Goal: Information Seeking & Learning: Learn about a topic

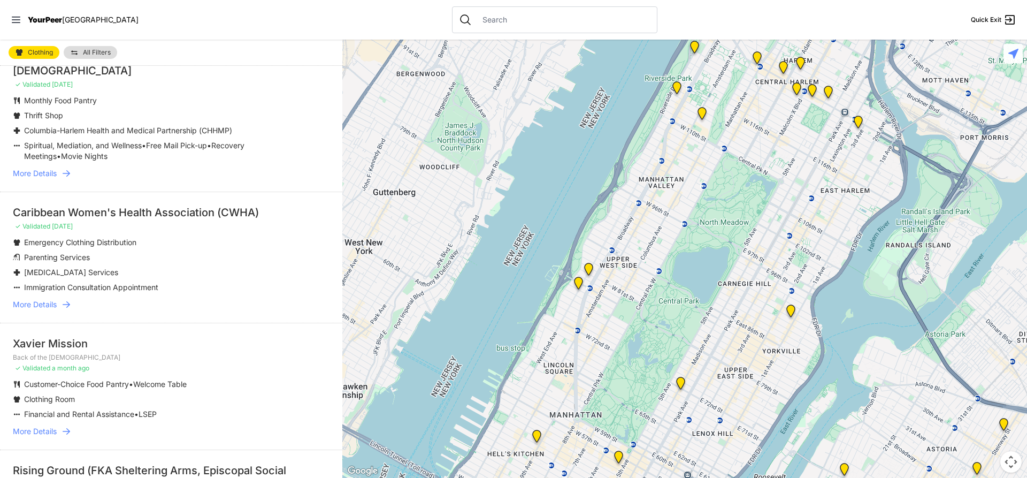
scroll to position [107, 0]
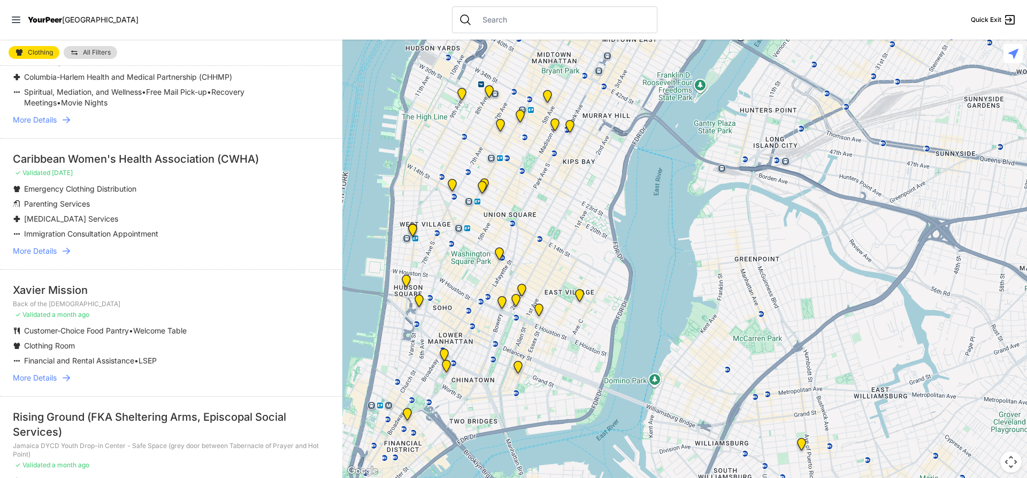
drag, startPoint x: 581, startPoint y: 399, endPoint x: 572, endPoint y: -74, distance: 473.0
click at [572, 0] on html "View map Close panel YourPeer [GEOGRAPHIC_DATA] Quick Exit Single Adult Familie…" at bounding box center [513, 239] width 1027 height 478
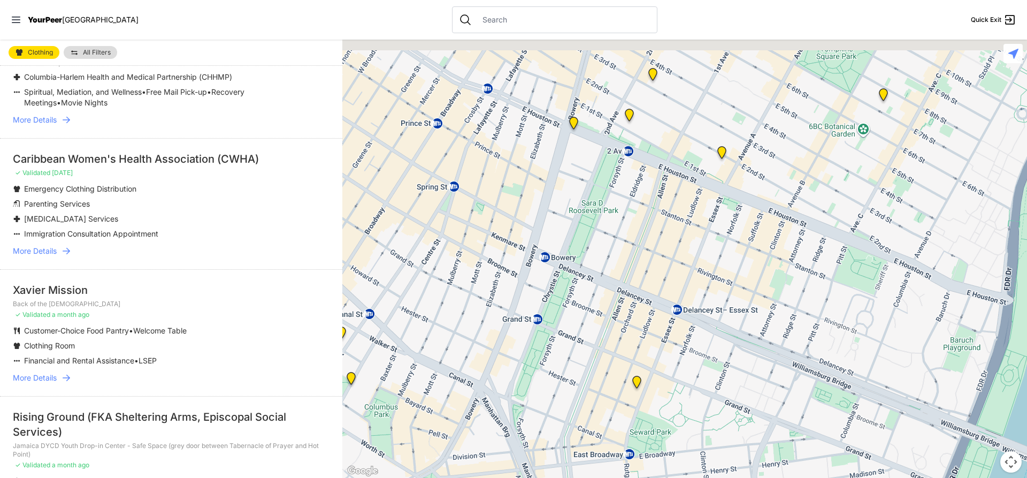
drag, startPoint x: 653, startPoint y: 157, endPoint x: 618, endPoint y: 288, distance: 136.0
click at [617, 289] on div at bounding box center [684, 259] width 685 height 438
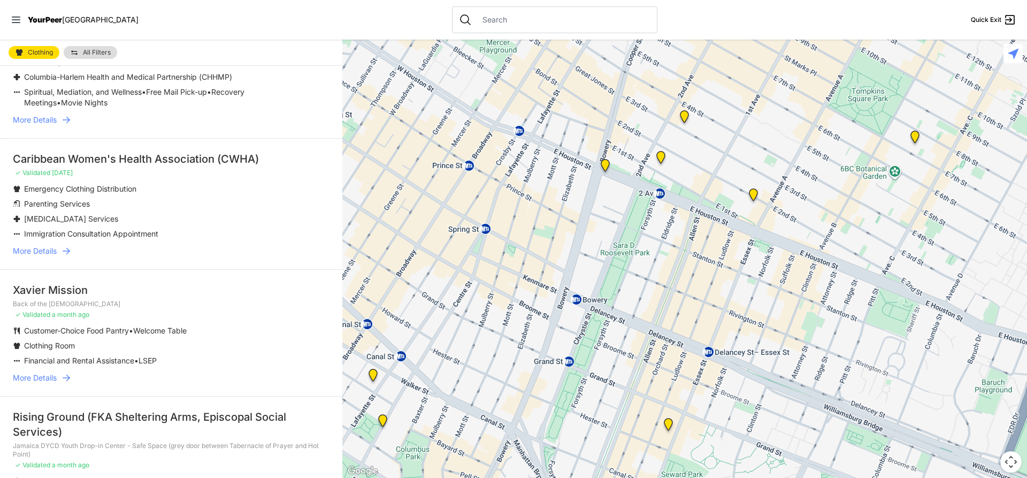
click at [748, 198] on img "University Community Social Services (UCSS)" at bounding box center [753, 196] width 13 height 17
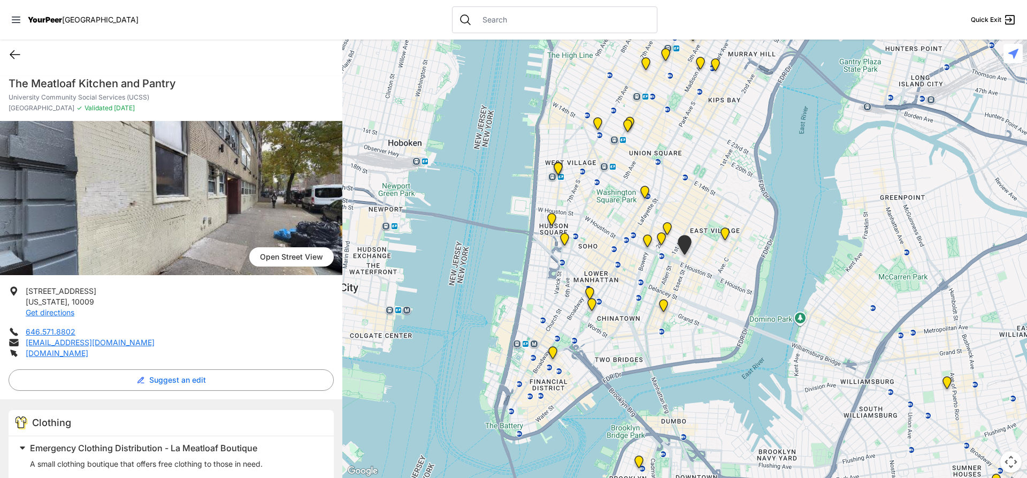
click at [21, 53] on icon at bounding box center [15, 54] width 13 height 13
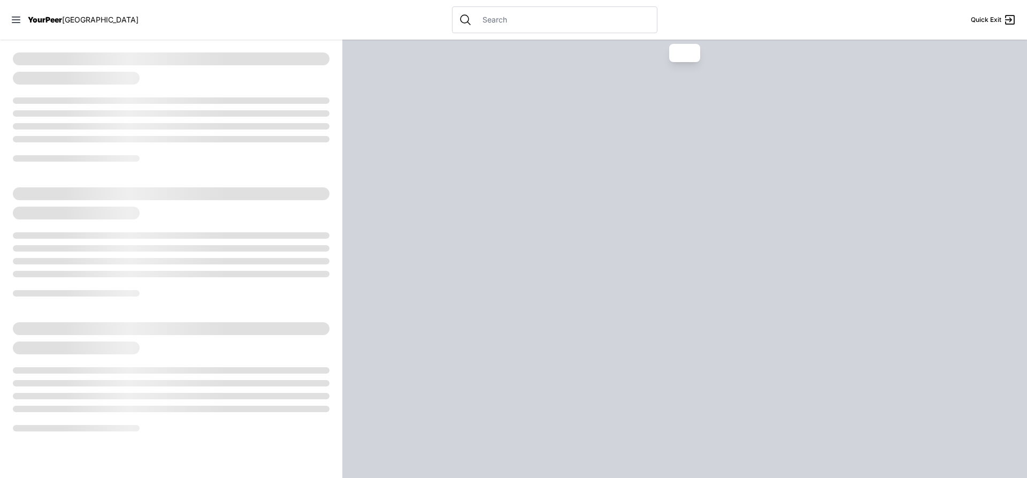
select select "recentlyUpdated"
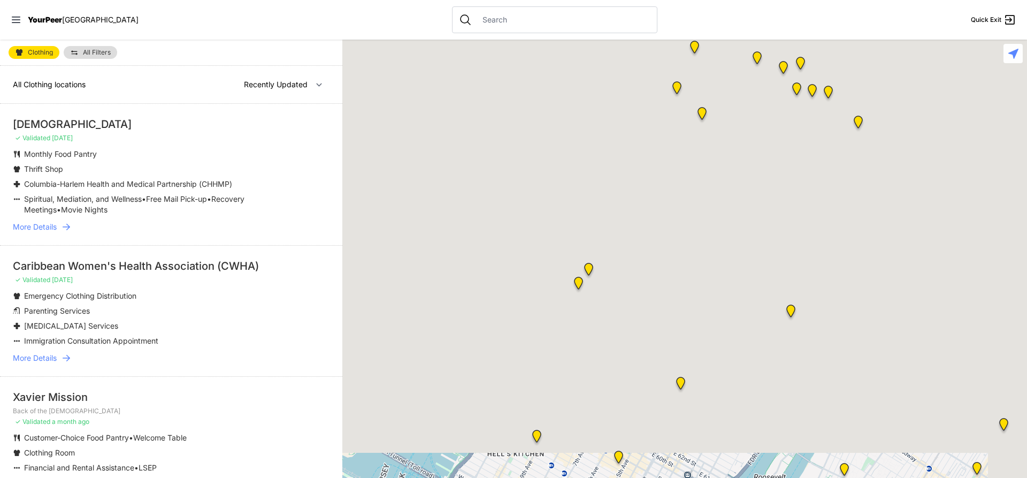
scroll to position [53, 0]
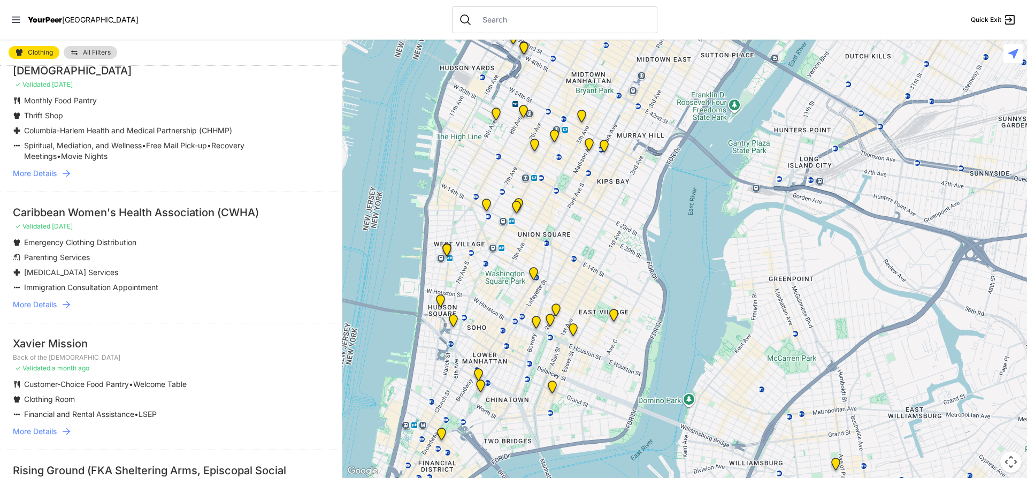
drag, startPoint x: 555, startPoint y: 376, endPoint x: 584, endPoint y: -74, distance: 450.8
click at [584, 0] on html "View map Close panel YourPeer [GEOGRAPHIC_DATA] Quick Exit Single Adult Familie…" at bounding box center [513, 239] width 1027 height 478
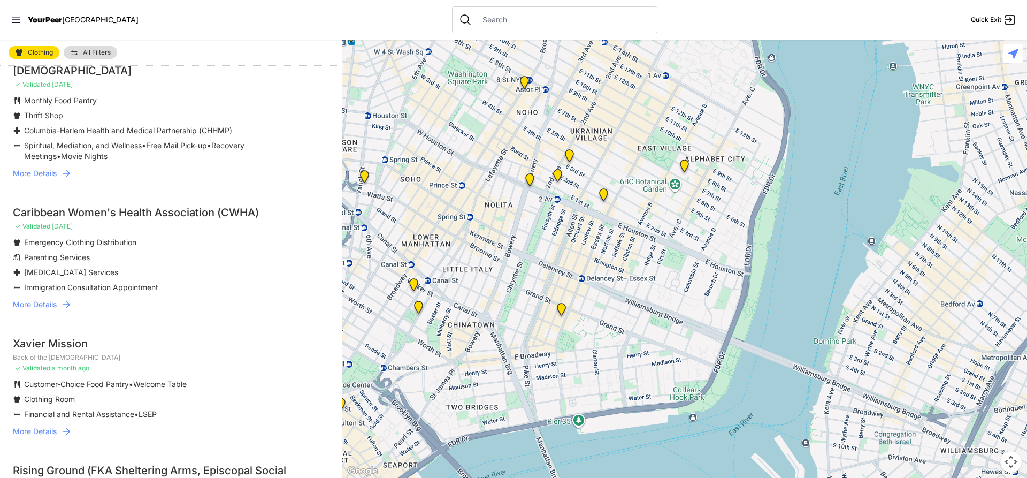
drag, startPoint x: 498, startPoint y: 372, endPoint x: 658, endPoint y: 277, distance: 186.3
click at [658, 277] on div at bounding box center [684, 259] width 685 height 438
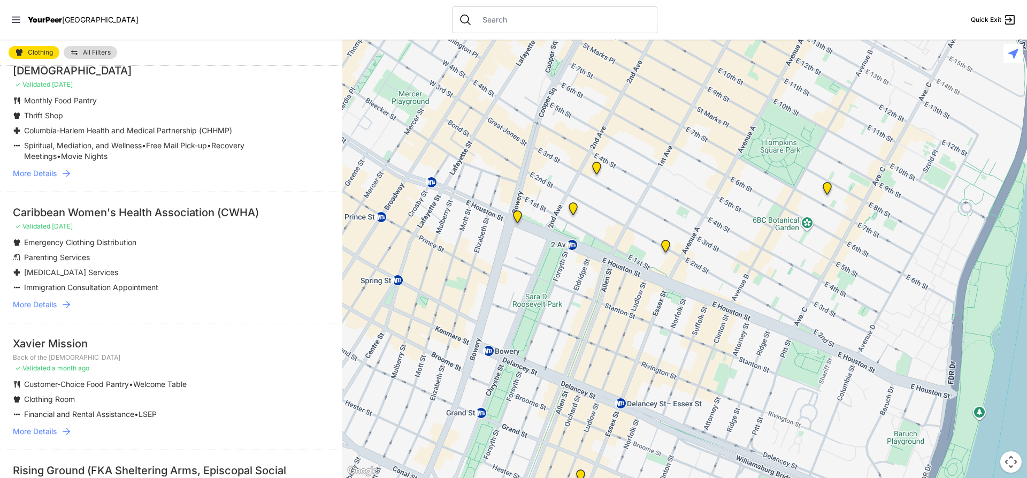
drag, startPoint x: 572, startPoint y: 116, endPoint x: 577, endPoint y: 278, distance: 161.6
click at [577, 278] on div at bounding box center [684, 259] width 685 height 438
click at [569, 210] on img "St. Joseph House" at bounding box center [573, 210] width 13 height 17
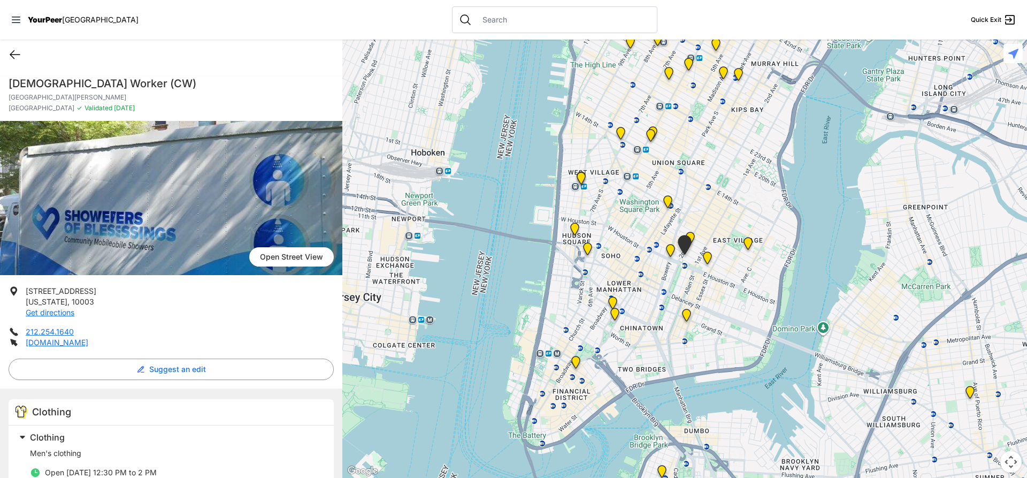
click at [18, 55] on icon at bounding box center [15, 54] width 13 height 13
select select "recentlyUpdated"
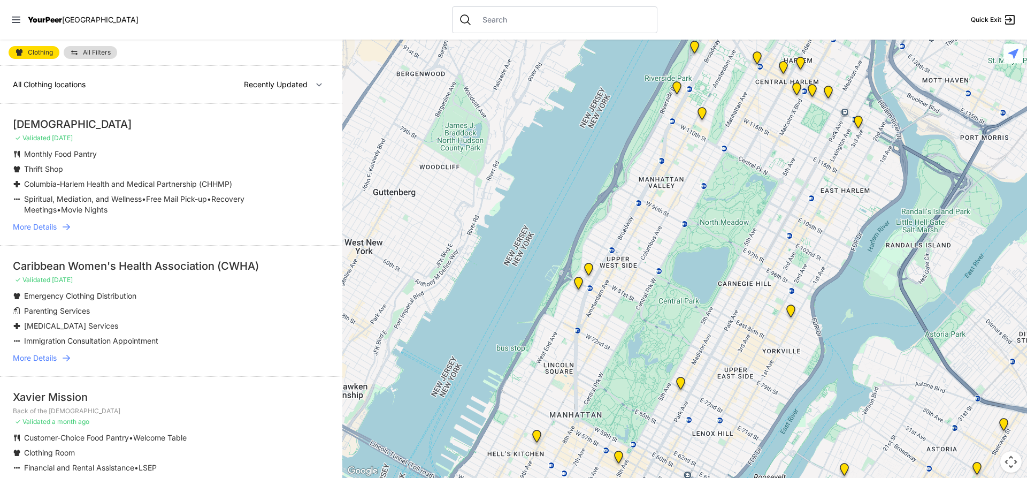
click at [82, 55] on link "All Filters" at bounding box center [90, 52] width 53 height 13
click at [101, 55] on span "All Filters" at bounding box center [97, 52] width 28 height 6
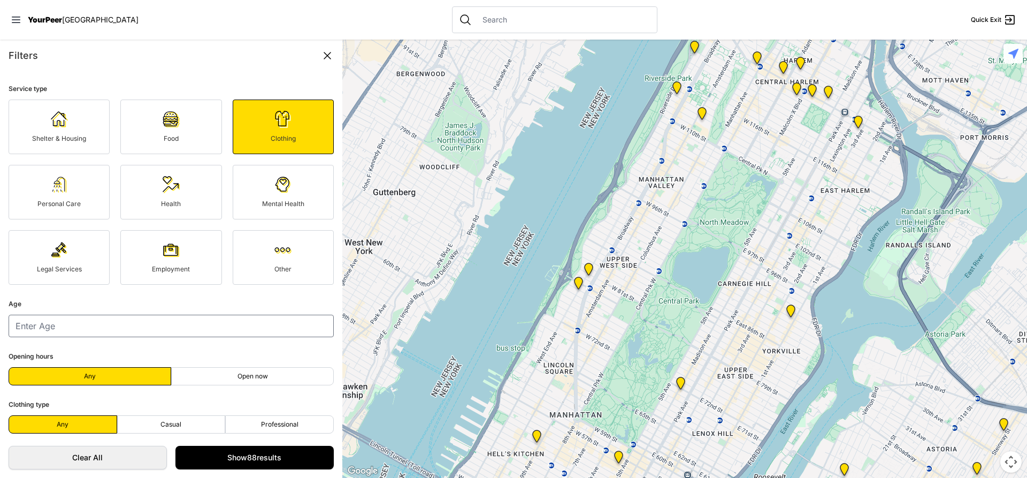
scroll to position [53, 0]
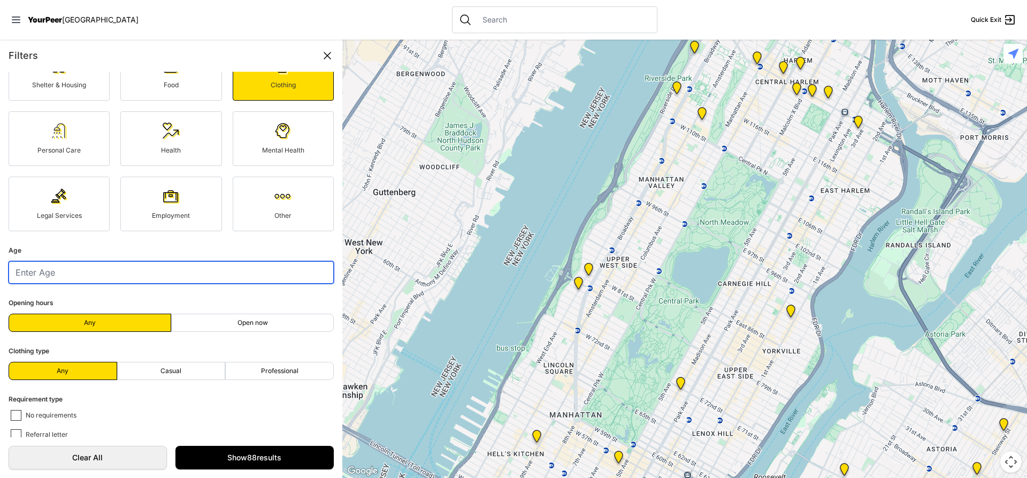
click at [185, 267] on input "number" at bounding box center [171, 272] width 325 height 22
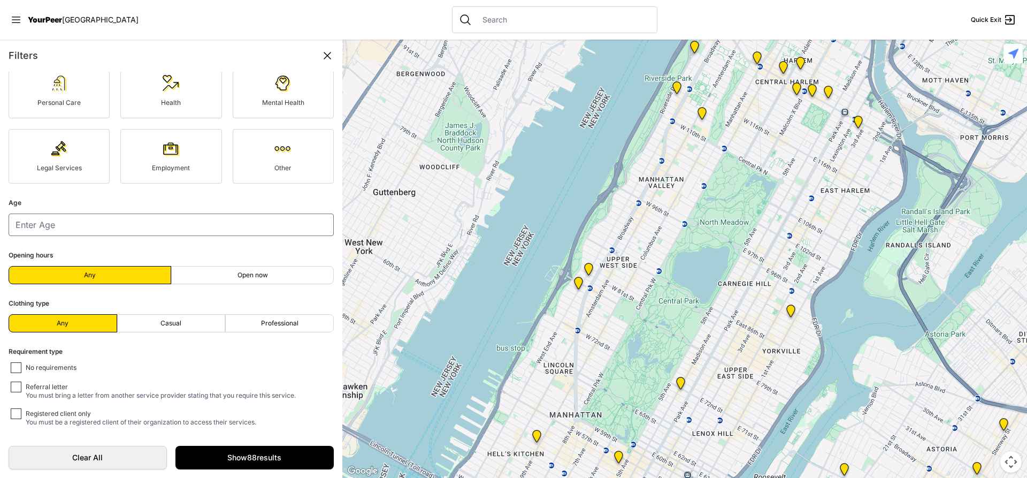
click at [228, 284] on form "Service type Shelter & Housing Food Clothing Personal Care Health Mental Health…" at bounding box center [171, 254] width 342 height 365
click at [228, 279] on label "Open now" at bounding box center [252, 275] width 163 height 18
click at [252, 276] on input "Open now" at bounding box center [252, 275] width 1 height 1
radio input "true"
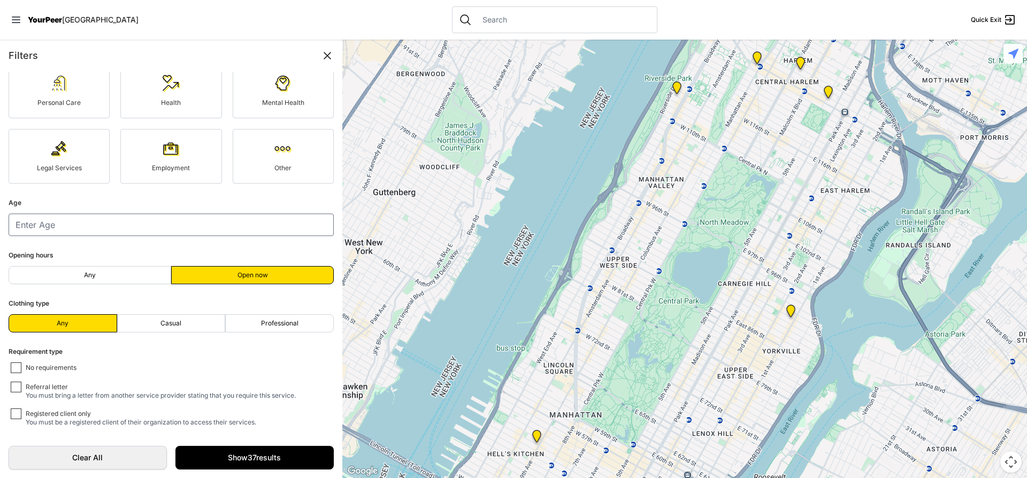
click at [227, 280] on label "Open now" at bounding box center [252, 275] width 163 height 18
click at [252, 276] on input "Open now" at bounding box center [252, 275] width 1 height 1
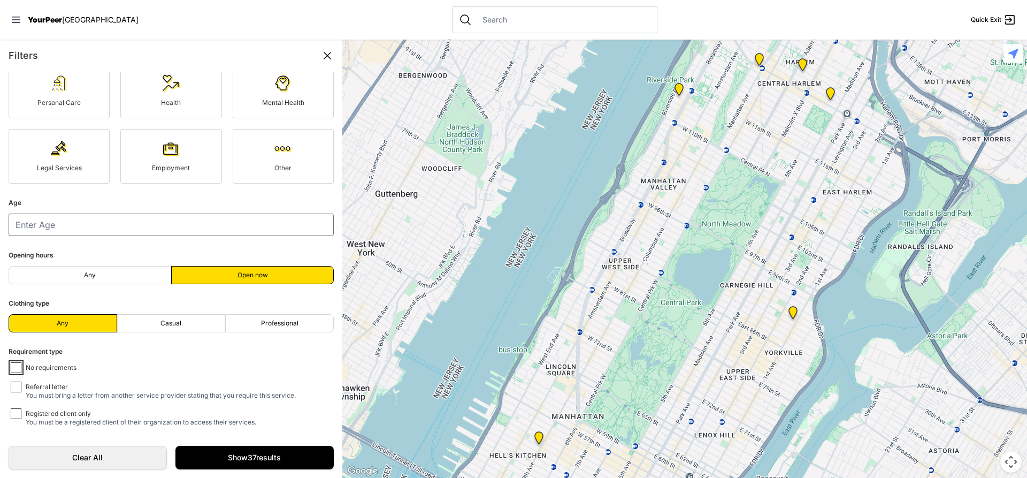
click at [19, 370] on input "No requirements" at bounding box center [16, 367] width 11 height 11
checkbox input "true"
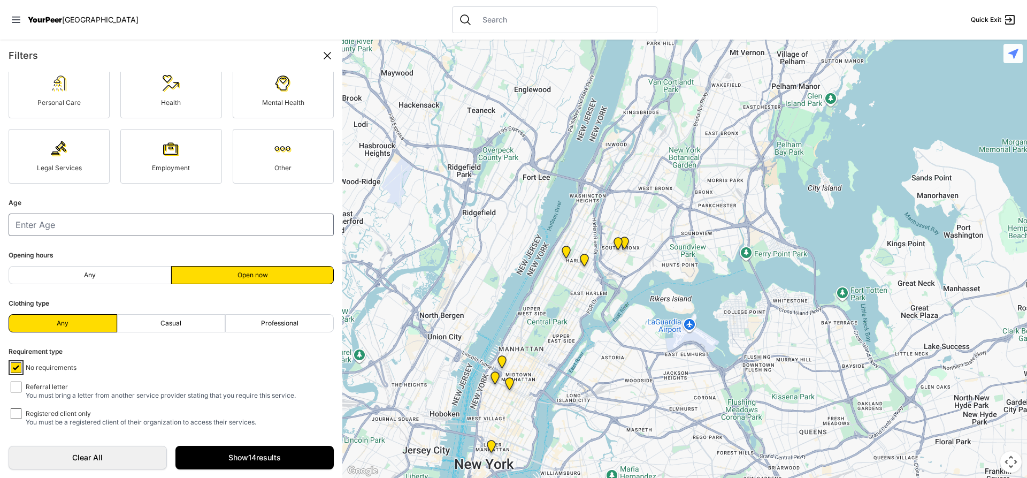
scroll to position [48, 0]
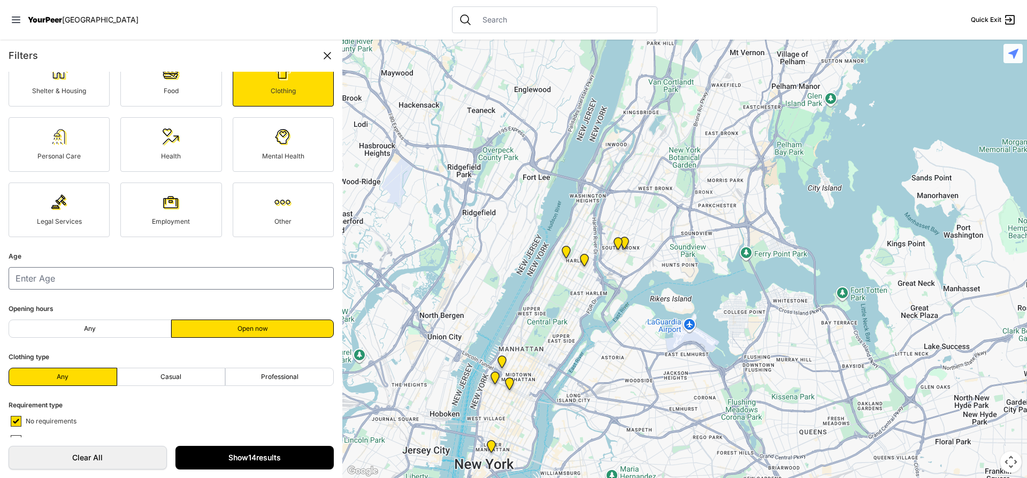
click at [284, 451] on link "Show 14 results" at bounding box center [254, 458] width 158 height 24
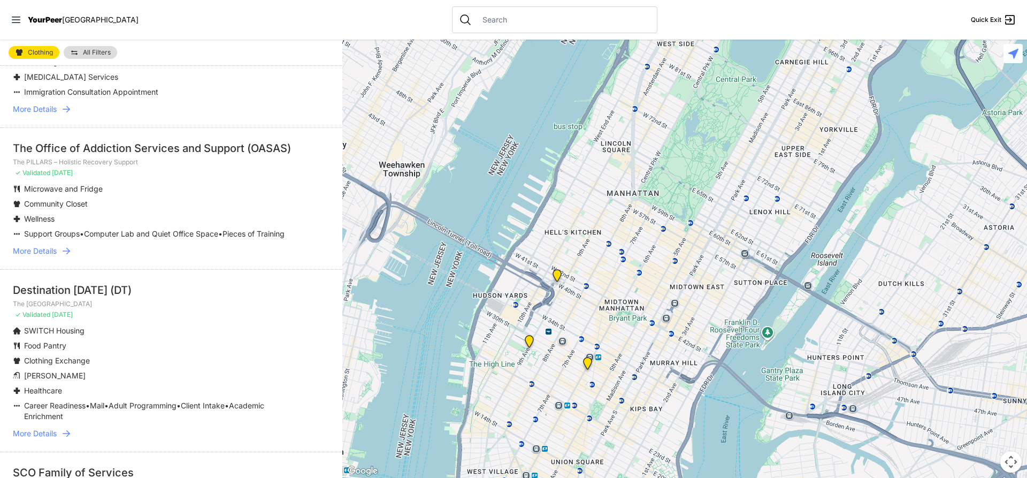
scroll to position [160, 0]
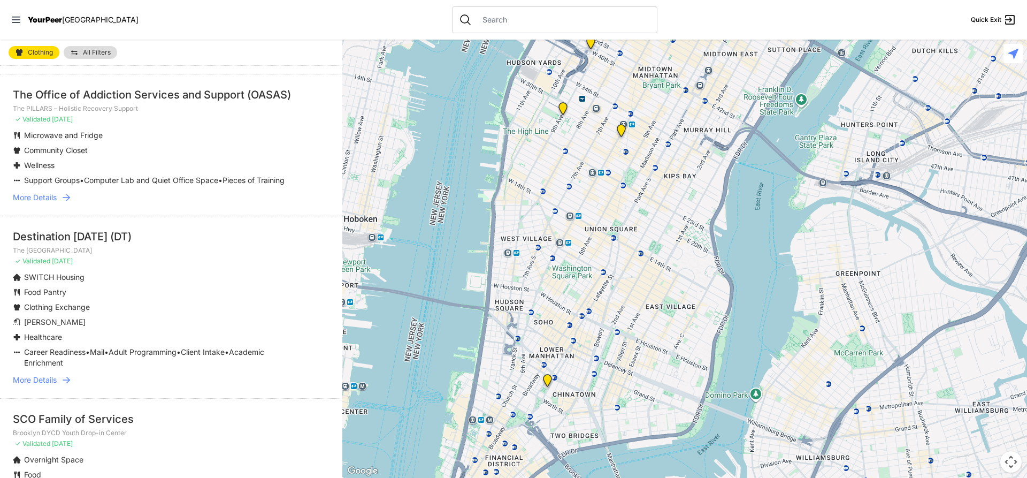
drag, startPoint x: 533, startPoint y: 356, endPoint x: 562, endPoint y: 121, distance: 237.1
click at [562, 121] on div at bounding box center [684, 259] width 685 height 438
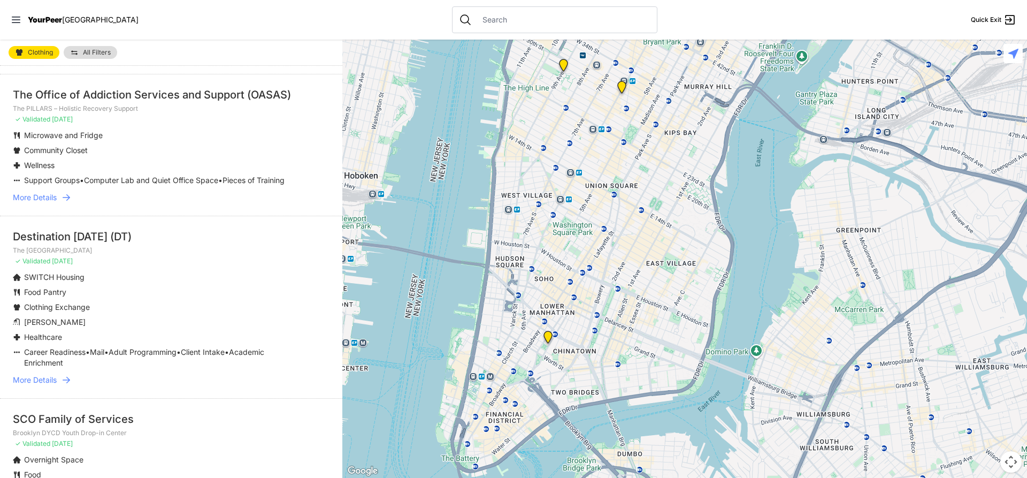
click at [546, 335] on img "Manhattan Criminal Court" at bounding box center [547, 339] width 13 height 17
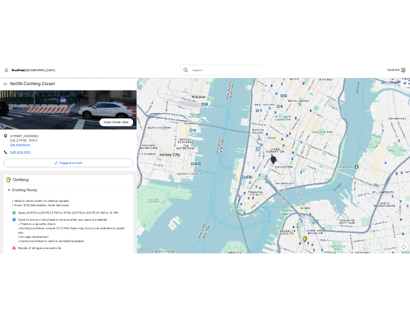
scroll to position [122, 0]
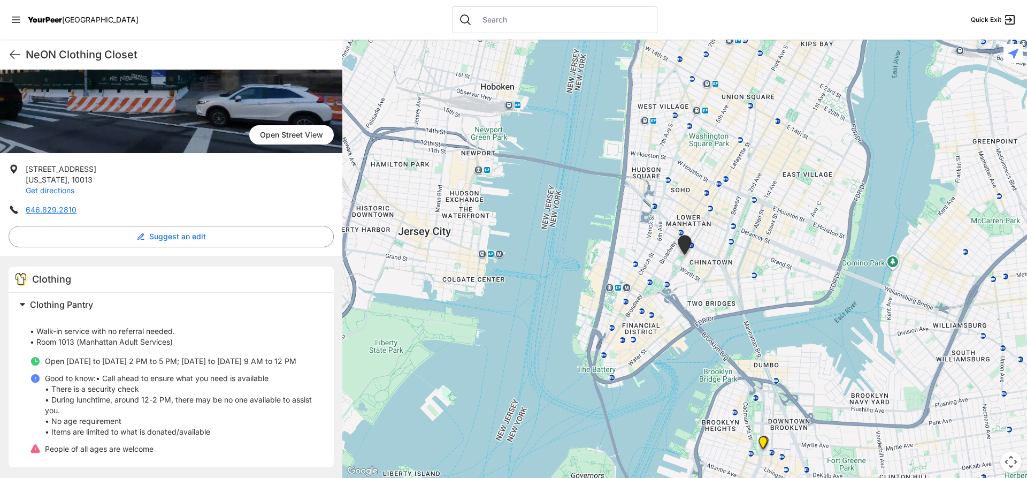
click at [47, 192] on link "Get directions" at bounding box center [50, 190] width 49 height 9
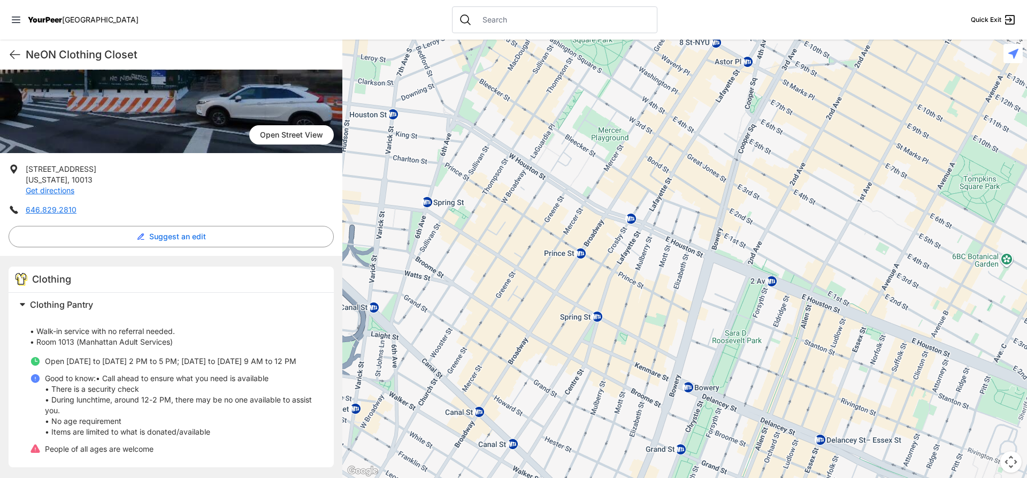
drag, startPoint x: 726, startPoint y: 148, endPoint x: 519, endPoint y: 476, distance: 388.0
click at [544, 477] on html "View map Close panel YourPeer [GEOGRAPHIC_DATA] Quick Exit Single Adult Familie…" at bounding box center [513, 239] width 1027 height 478
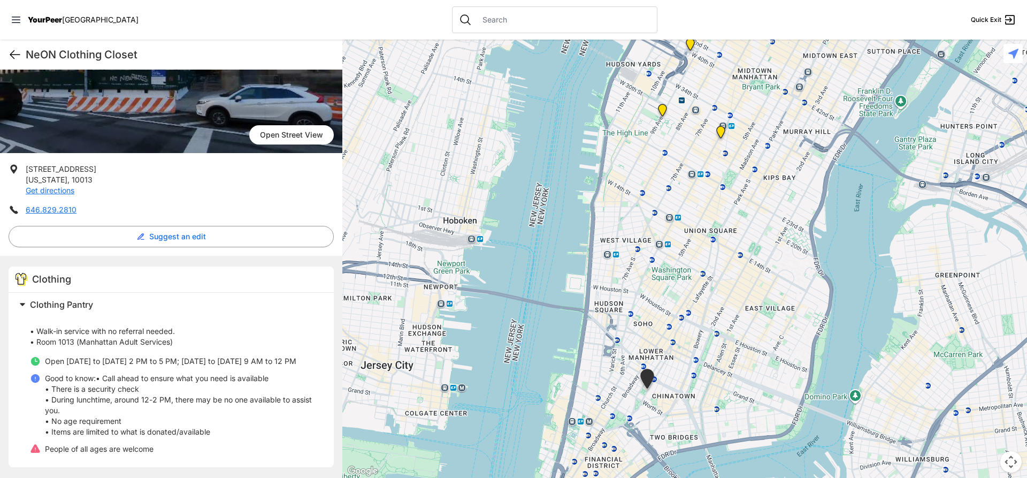
click at [19, 55] on icon at bounding box center [15, 54] width 13 height 13
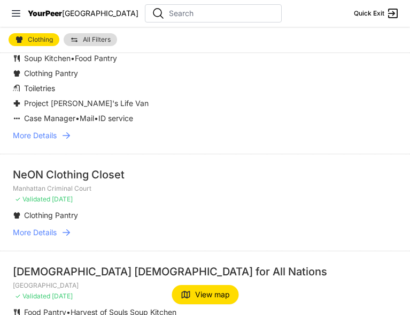
scroll to position [802, 0]
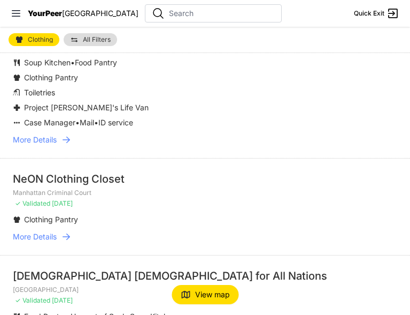
click at [71, 37] on img at bounding box center [74, 39] width 9 height 9
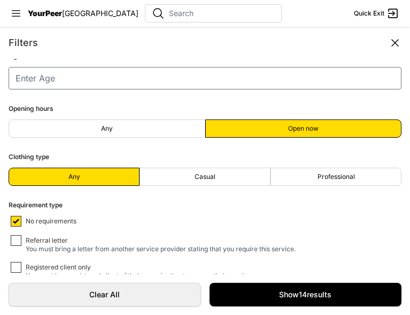
scroll to position [251, 0]
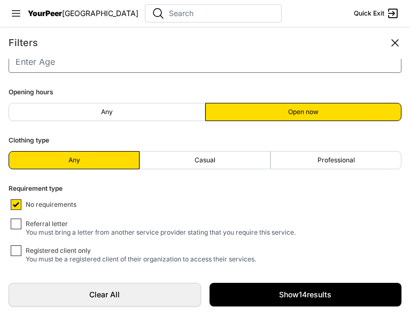
click at [152, 111] on label "Any" at bounding box center [107, 112] width 197 height 18
click at [107, 111] on input "Any" at bounding box center [106, 111] width 1 height 1
radio input "true"
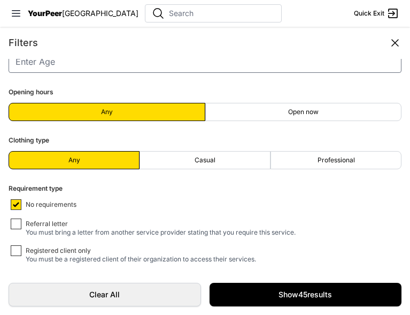
click at [173, 155] on label "Casual" at bounding box center [205, 160] width 131 height 18
click at [205, 159] on input "Casual" at bounding box center [205, 159] width 1 height 1
radio input "true"
select select "recentlyUpdated"
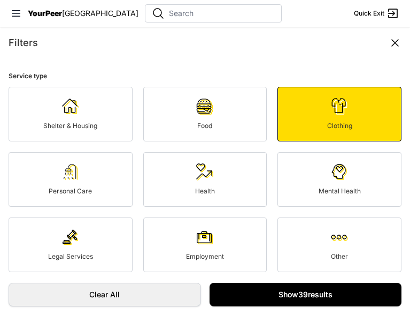
click at [318, 293] on link "Show 39 results" at bounding box center [306, 294] width 193 height 24
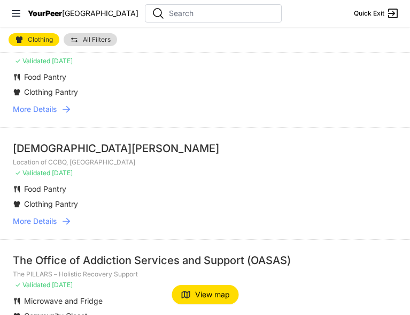
scroll to position [642, 0]
